Goal: Task Accomplishment & Management: Complete application form

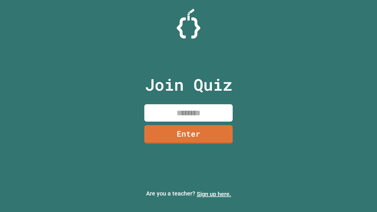
click at [214, 194] on link "Sign up here." at bounding box center [214, 194] width 34 height 7
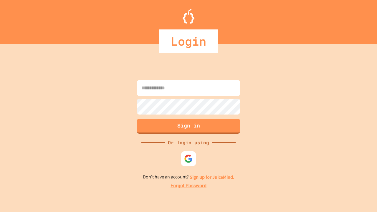
type input "*****"
